Goal: Task Accomplishment & Management: Complete application form

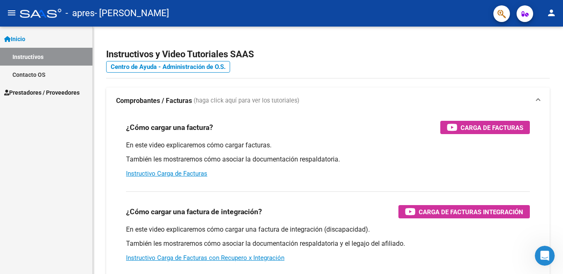
click at [34, 88] on span "Prestadores / Proveedores" at bounding box center [41, 92] width 75 height 9
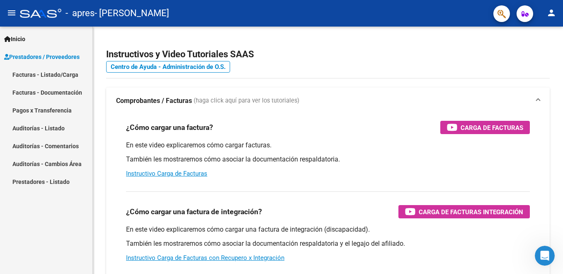
click at [45, 78] on link "Facturas - Listado/Carga" at bounding box center [46, 75] width 93 height 18
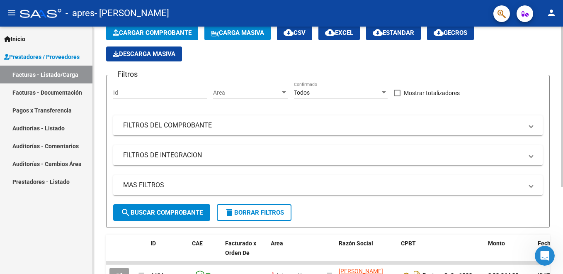
scroll to position [118, 0]
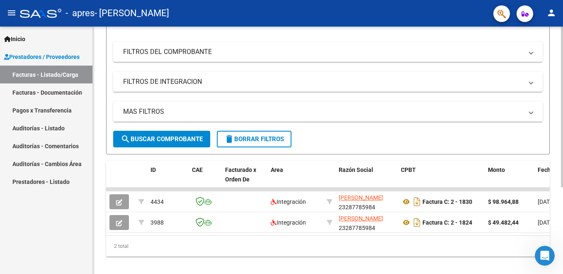
click at [557, 190] on html "menu - apres - [PERSON_NAME] person Inicio Instructivos Contacto OS Prestadores…" at bounding box center [281, 137] width 563 height 274
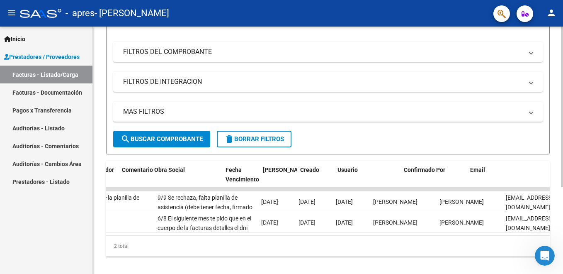
scroll to position [0, 1305]
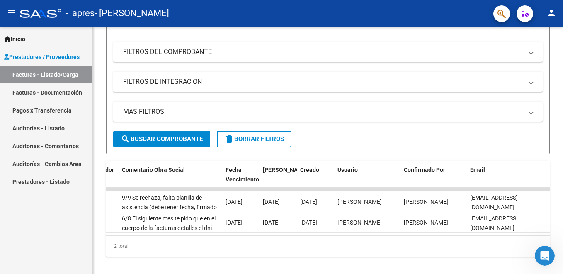
click at [41, 53] on span "Prestadores / Proveedores" at bounding box center [41, 56] width 75 height 9
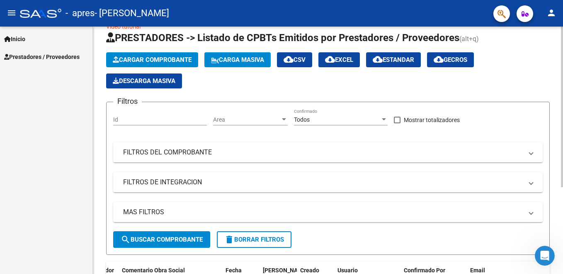
click at [557, 131] on div "Video tutorial PRESTADORES -> Listado de CPBTs Emitidos por Prestadores / Prove…" at bounding box center [329, 196] width 472 height 375
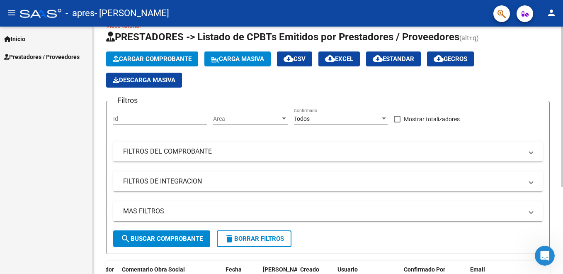
click at [157, 58] on span "Cargar Comprobante" at bounding box center [152, 58] width 79 height 7
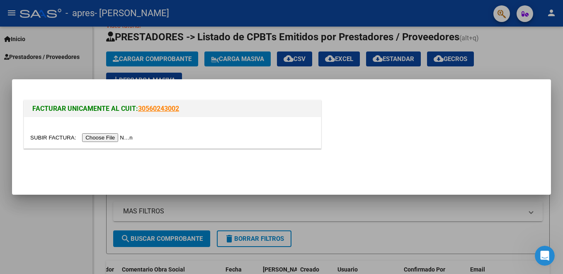
click at [111, 136] on input "file" at bounding box center [82, 137] width 105 height 9
click at [511, 49] on div at bounding box center [281, 137] width 563 height 274
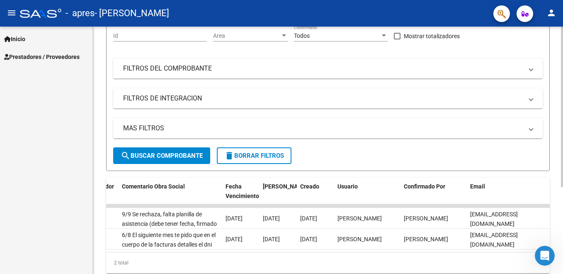
scroll to position [134, 0]
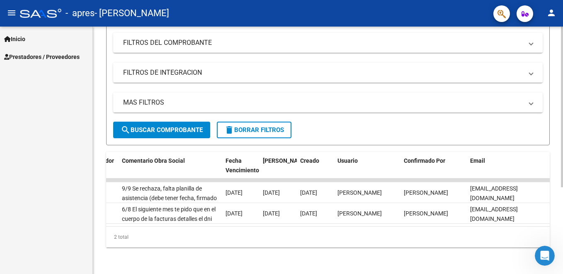
click at [557, 197] on html "menu - apres - [PERSON_NAME] person Inicio Instructivos Contacto OS Prestadores…" at bounding box center [281, 137] width 563 height 274
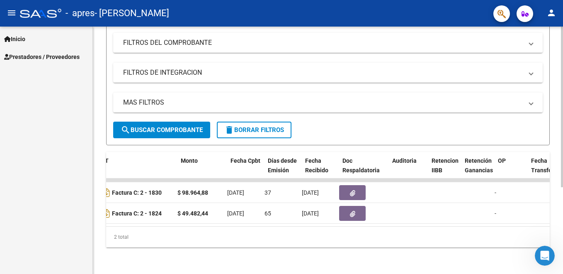
scroll to position [0, 78]
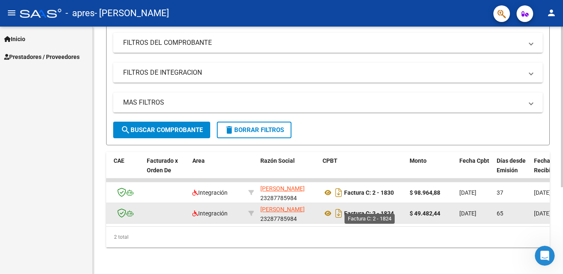
click at [365, 210] on strong "Factura C: 2 - 1824" at bounding box center [369, 213] width 50 height 7
click at [339, 210] on icon "Descargar documento" at bounding box center [339, 213] width 11 height 13
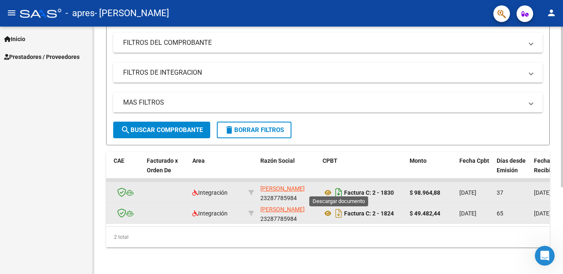
click at [334, 189] on icon "Descargar documento" at bounding box center [339, 192] width 11 height 13
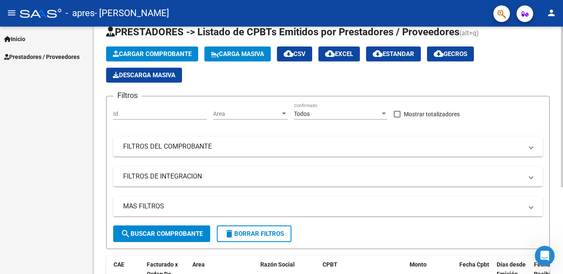
scroll to position [7, 0]
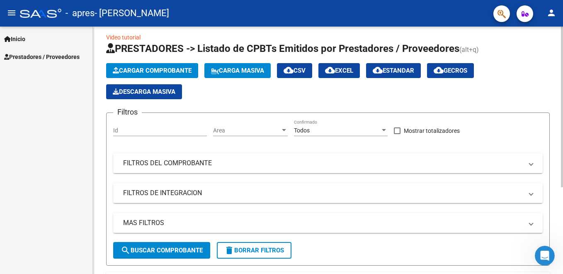
click at [555, 42] on div "Video tutorial PRESTADORES -> Listado de CPBTs Emitidos por Prestadores / Prove…" at bounding box center [329, 206] width 472 height 375
click at [154, 64] on button "Cargar Comprobante" at bounding box center [152, 70] width 92 height 15
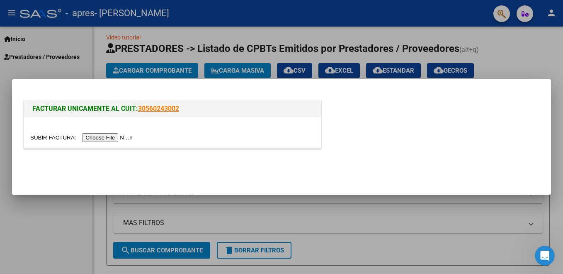
click at [90, 136] on input "file" at bounding box center [82, 137] width 105 height 9
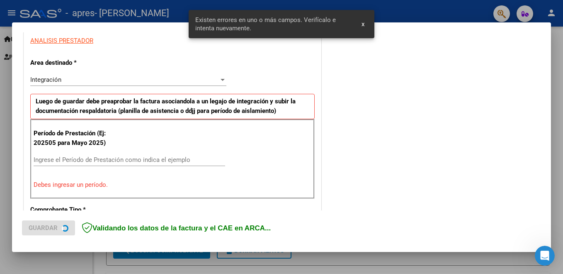
scroll to position [184, 0]
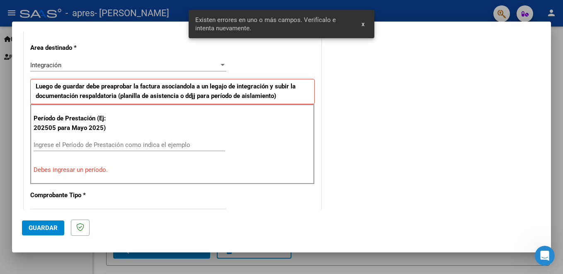
click at [134, 143] on input "Ingrese el Período de Prestación como indica el ejemplo" at bounding box center [130, 144] width 192 height 7
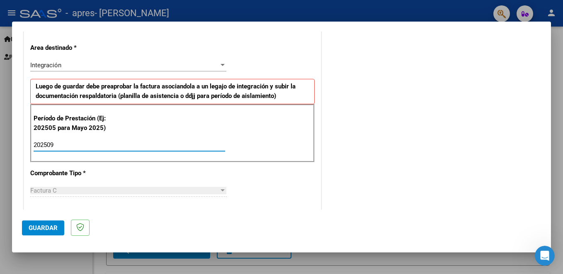
type input "202509"
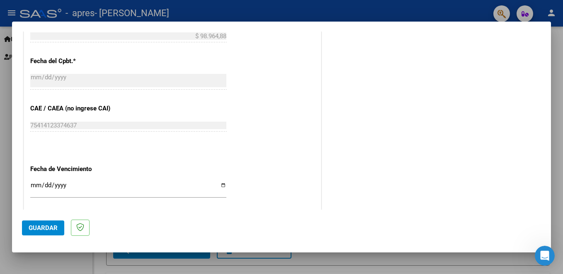
scroll to position [493, 0]
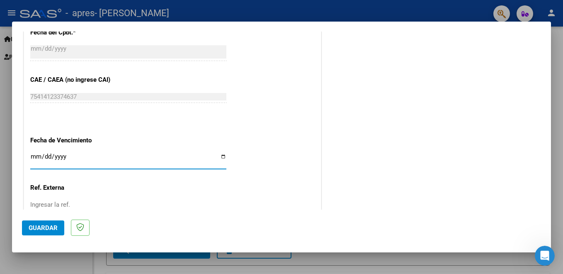
click at [32, 155] on input "Ingresar la fecha" at bounding box center [128, 159] width 196 height 13
type input "[DATE]"
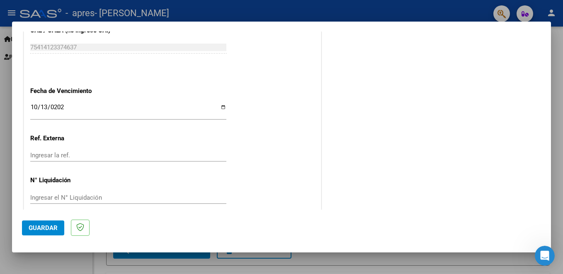
scroll to position [552, 0]
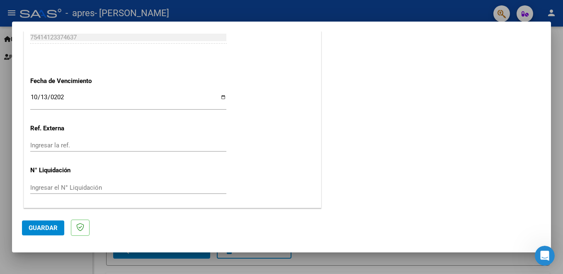
click at [56, 224] on span "Guardar" at bounding box center [43, 227] width 29 height 7
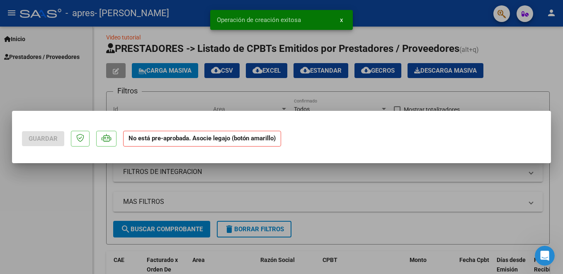
scroll to position [0, 0]
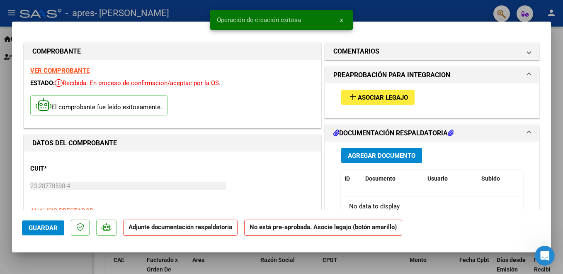
click at [364, 95] on span "Asociar Legajo" at bounding box center [383, 97] width 50 height 7
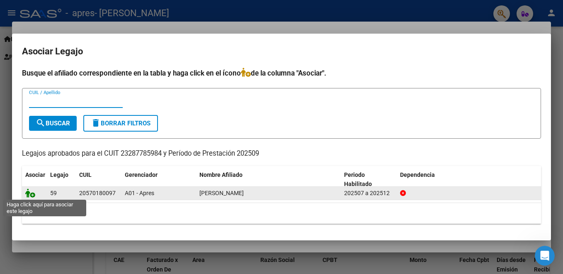
click at [32, 197] on icon at bounding box center [30, 192] width 10 height 9
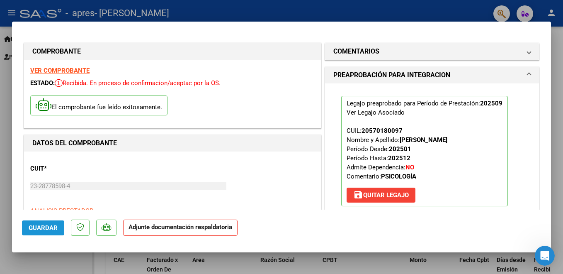
click at [61, 229] on button "Guardar" at bounding box center [43, 227] width 42 height 15
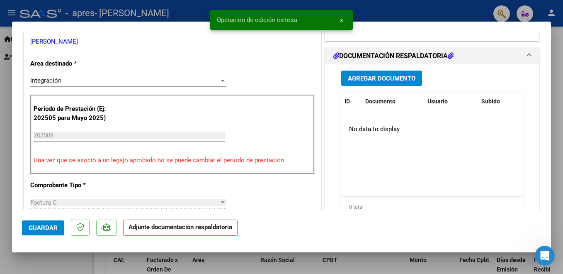
scroll to position [182, 0]
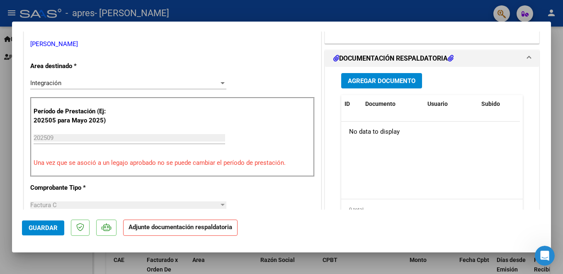
click at [403, 80] on span "Agregar Documento" at bounding box center [382, 80] width 68 height 7
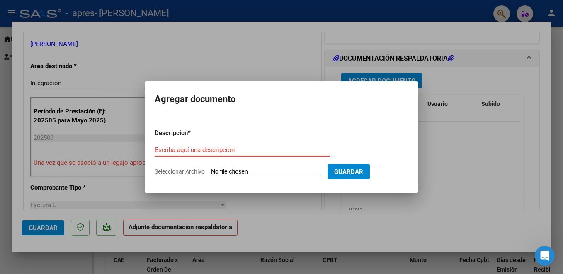
click at [210, 146] on input "Escriba aquí una descripcion" at bounding box center [242, 149] width 175 height 7
type input "presentismo [DATE]"
click at [287, 169] on input "Seleccionar Archivo" at bounding box center [266, 172] width 110 height 8
type input "C:\fakepath\presentismo [PERSON_NAME] [DATE].pdf"
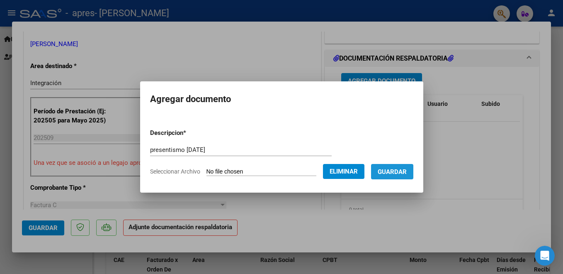
click at [406, 172] on span "Guardar" at bounding box center [392, 171] width 29 height 7
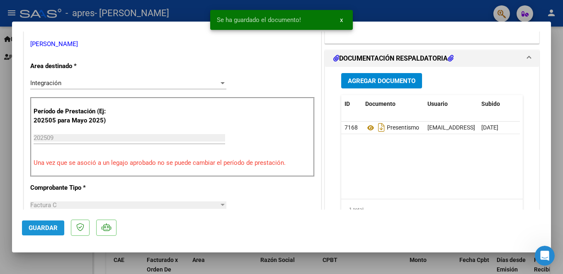
click at [43, 229] on span "Guardar" at bounding box center [43, 227] width 29 height 7
